Goal: Task Accomplishment & Management: Use online tool/utility

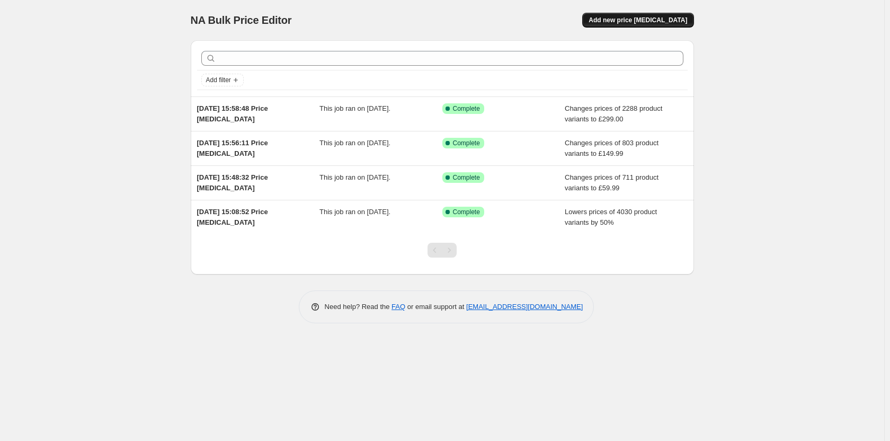
click at [618, 26] on button "Add new price [MEDICAL_DATA]" at bounding box center [637, 20] width 111 height 15
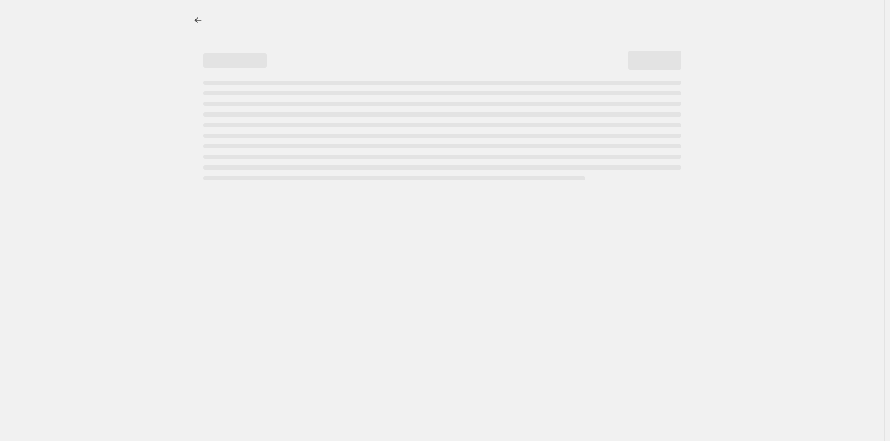
select select "percentage"
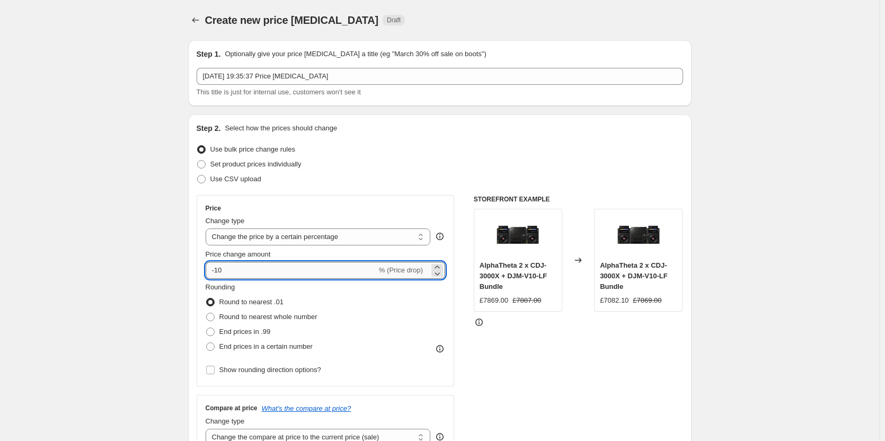
drag, startPoint x: 215, startPoint y: 271, endPoint x: 240, endPoint y: 273, distance: 25.5
click at [240, 273] on input "-10" at bounding box center [291, 270] width 171 height 17
click at [238, 271] on input "-10" at bounding box center [291, 270] width 171 height 17
click at [223, 272] on input "-10" at bounding box center [291, 270] width 171 height 17
click at [217, 274] on input "-10" at bounding box center [291, 270] width 171 height 17
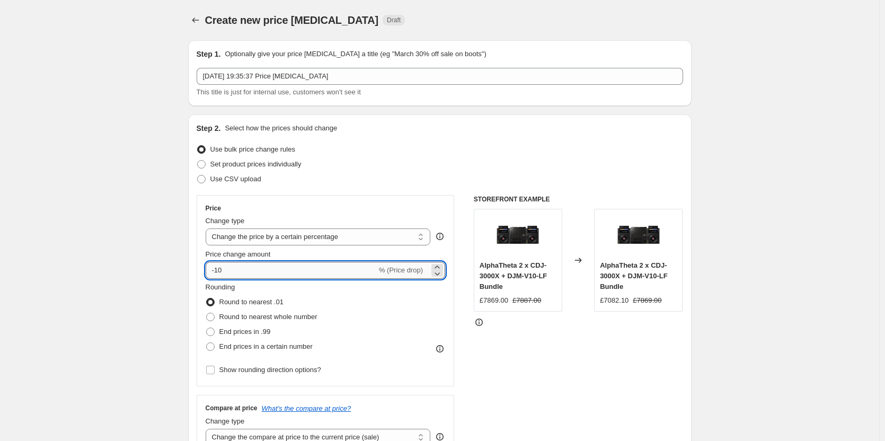
drag, startPoint x: 219, startPoint y: 272, endPoint x: 241, endPoint y: 272, distance: 21.2
click at [240, 272] on input "-10" at bounding box center [291, 270] width 171 height 17
type input "-1"
type input "-60"
click at [214, 333] on span at bounding box center [210, 331] width 8 height 8
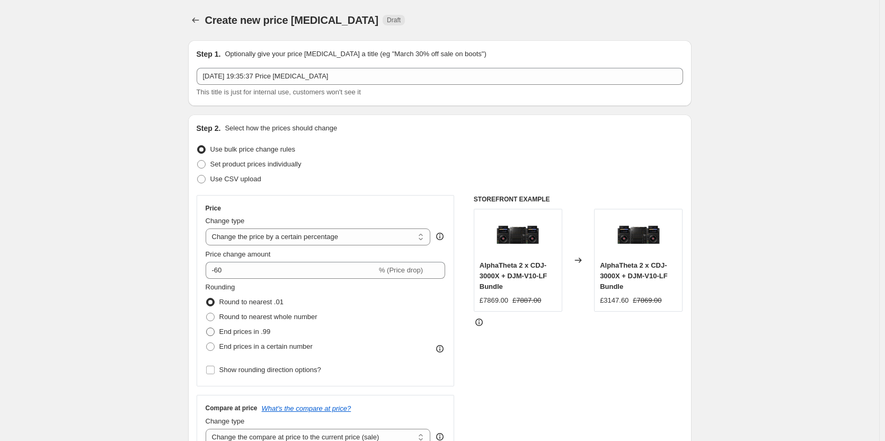
click at [207, 328] on input "End prices in .99" at bounding box center [206, 327] width 1 height 1
radio input "true"
click at [553, 384] on div "STOREFRONT EXAMPLE AlphaTheta 2 x CDJ-3000X + DJM-V10-LF Bundle £7869.00 £7887.…" at bounding box center [578, 325] width 209 height 260
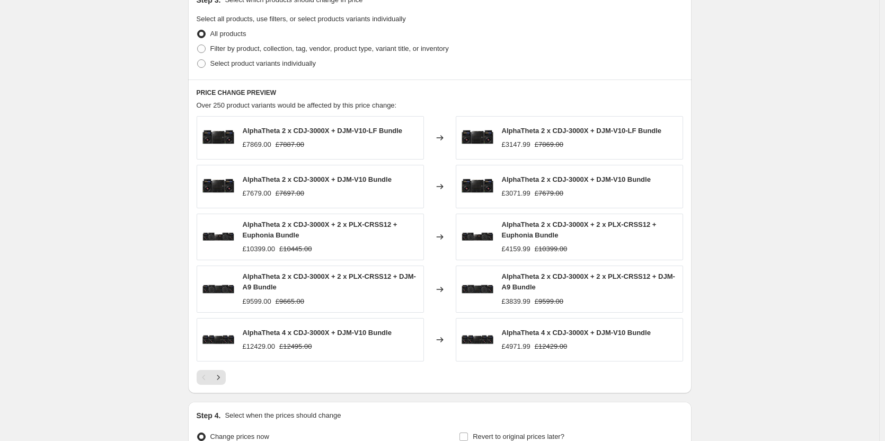
scroll to position [625, 0]
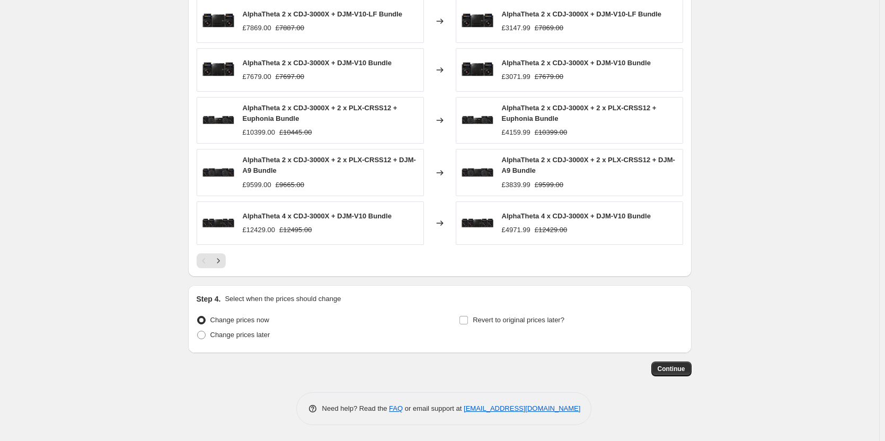
click at [608, 261] on div at bounding box center [440, 260] width 486 height 15
click at [685, 367] on span "Continue" at bounding box center [672, 369] width 28 height 8
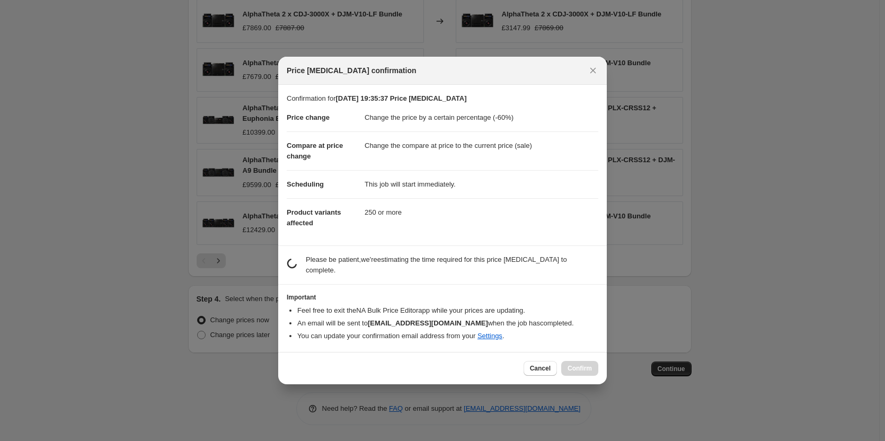
click at [390, 259] on p "Please be patient, we're estimating the time required for this price [MEDICAL_D…" at bounding box center [452, 264] width 292 height 21
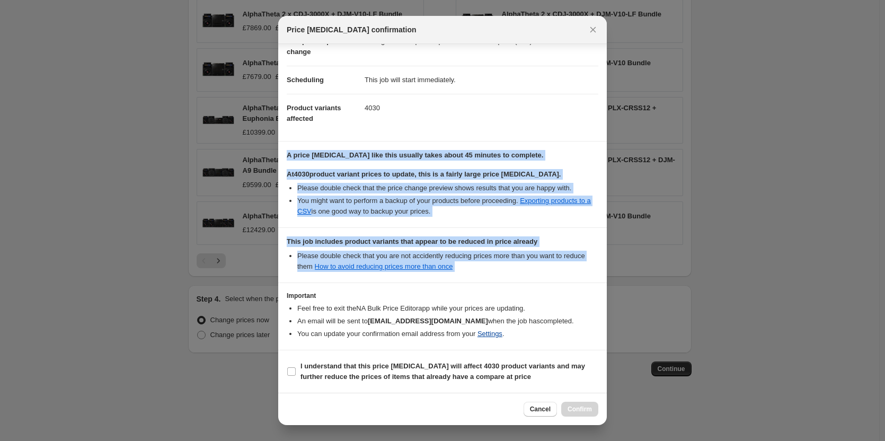
scroll to position [74, 0]
click at [291, 371] on input "I understand that this price [MEDICAL_DATA] will affect 4030 product variants a…" at bounding box center [291, 371] width 8 height 8
checkbox input "true"
click at [581, 406] on span "Confirm" at bounding box center [579, 409] width 24 height 8
